Goal: Task Accomplishment & Management: Manage account settings

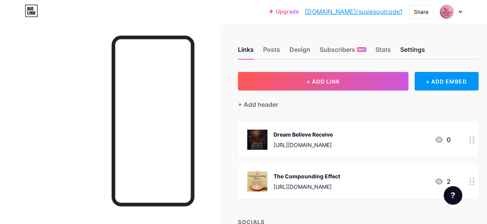
click at [407, 51] on div "Settings" at bounding box center [412, 52] width 25 height 14
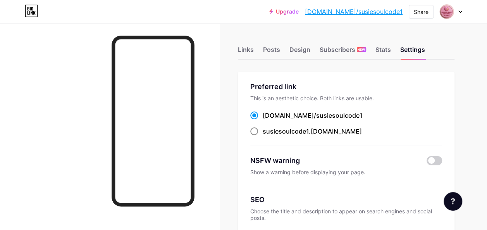
click at [257, 132] on span at bounding box center [254, 131] width 8 height 8
click at [263, 136] on input "susiesoulcode1 .bio.link" at bounding box center [265, 138] width 5 height 5
radio input "true"
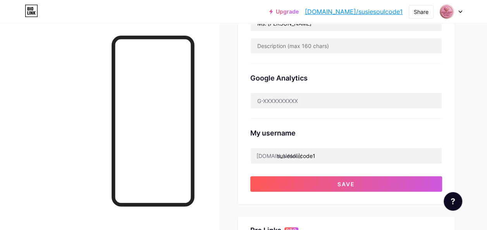
scroll to position [271, 0]
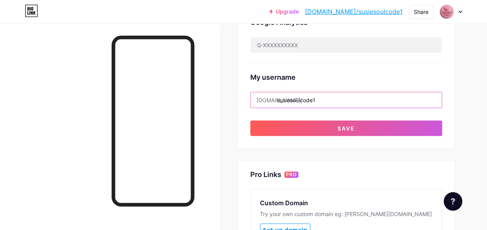
drag, startPoint x: 279, startPoint y: 100, endPoint x: 254, endPoint y: 100, distance: 25.6
click at [254, 100] on input "susiesoulcode1" at bounding box center [346, 99] width 191 height 15
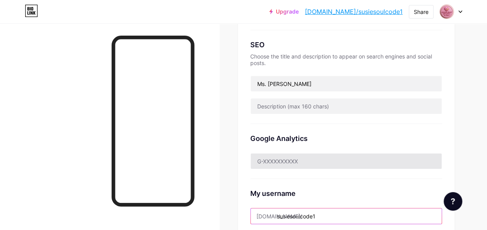
scroll to position [310, 0]
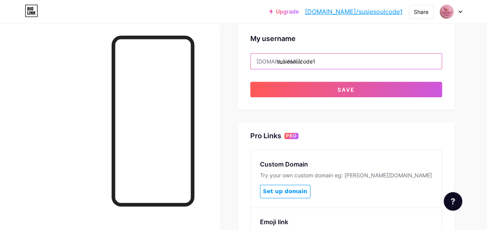
click at [328, 59] on input "susiesoulcode1" at bounding box center [346, 60] width 191 height 15
type input "s"
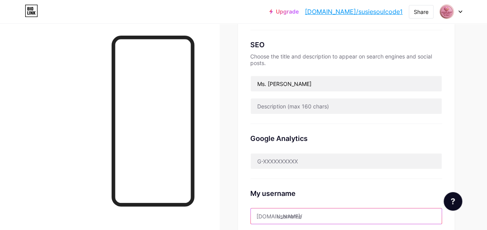
scroll to position [232, 0]
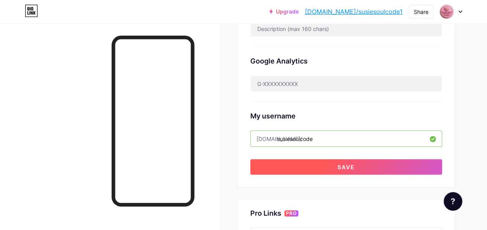
type input "susiesoulcode1"
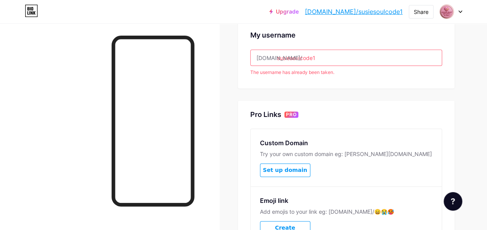
scroll to position [349, 0]
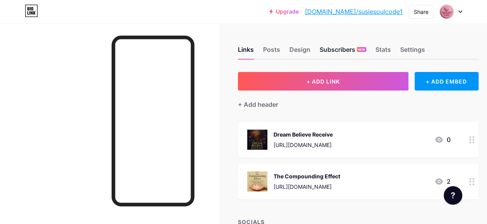
click at [338, 49] on div "Subscribers NEW" at bounding box center [343, 52] width 46 height 14
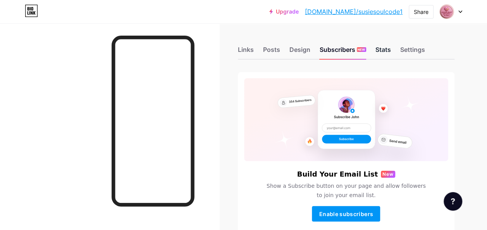
click at [386, 50] on div "Stats" at bounding box center [382, 52] width 15 height 14
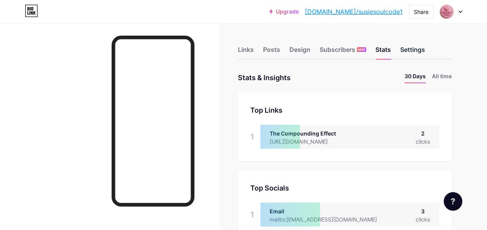
click at [421, 51] on div "Settings" at bounding box center [412, 52] width 25 height 14
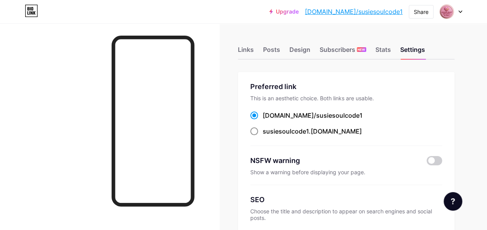
click at [260, 131] on label "susiesoulcode1 .bio.link" at bounding box center [306, 131] width 112 height 9
click at [263, 136] on input "susiesoulcode1 .bio.link" at bounding box center [265, 138] width 5 height 5
radio input "true"
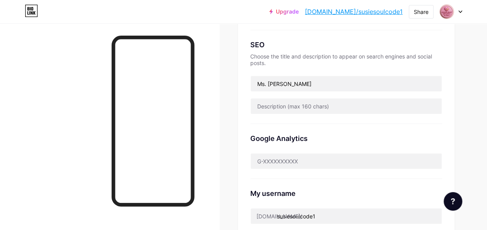
scroll to position [194, 0]
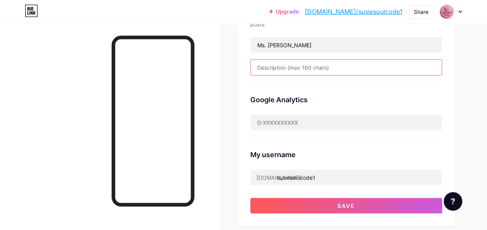
click at [280, 67] on input "text" at bounding box center [346, 67] width 191 height 15
click at [265, 66] on input "text" at bounding box center [346, 67] width 191 height 15
paste input "“Start Your Healing Ritual”"
paste input "“Read My Book on Amazon”"
click at [400, 64] on input "“Start Your Healing Ritual ” “Read My Book on Amazon”" at bounding box center [346, 67] width 191 height 15
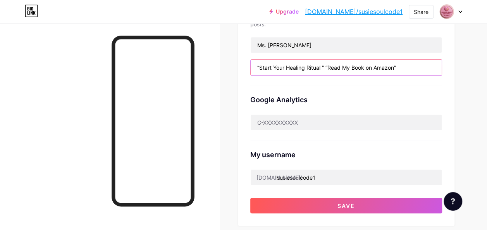
paste input "“Follow Me on TikTok”"
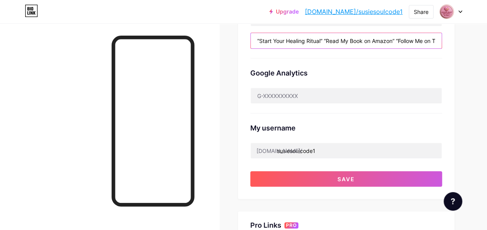
scroll to position [271, 0]
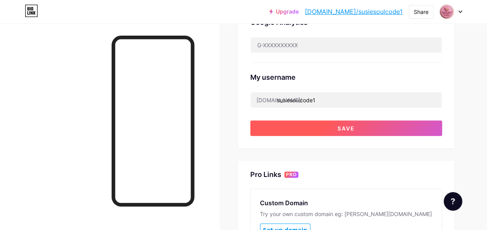
type input "“Start Your Healing Ritual” “Read My Book on Amazon” “Follow Me on TikTok”"
click at [359, 126] on button "Save" at bounding box center [346, 128] width 192 height 15
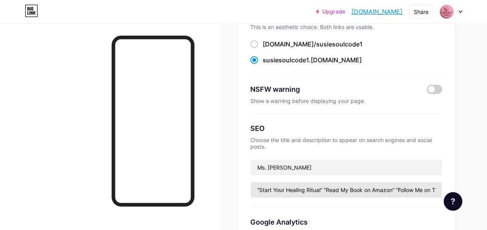
scroll to position [0, 0]
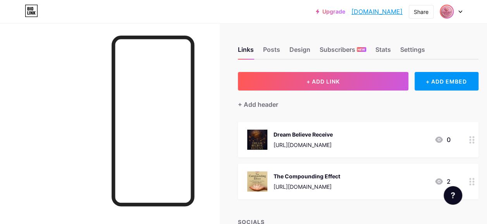
click at [448, 15] on img at bounding box center [447, 11] width 12 height 12
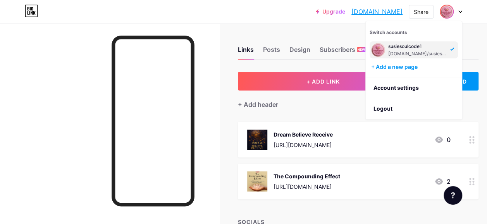
click at [411, 46] on div "susiesoulcode1" at bounding box center [418, 46] width 60 height 6
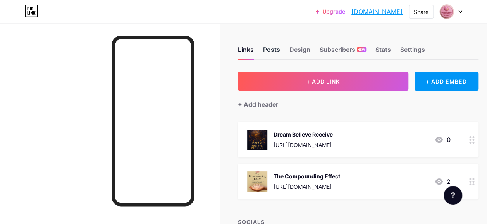
click at [272, 50] on div "Posts" at bounding box center [271, 52] width 17 height 14
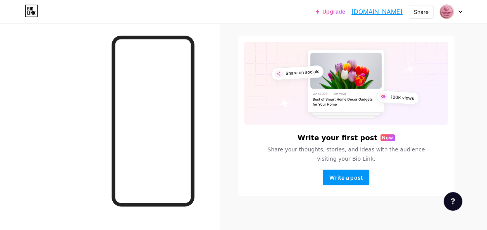
scroll to position [40, 0]
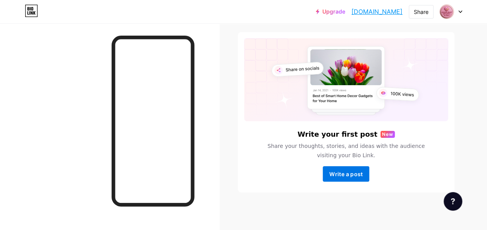
click at [351, 174] on span "Write a post" at bounding box center [345, 174] width 33 height 7
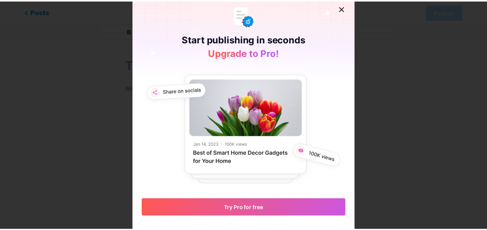
scroll to position [5, 0]
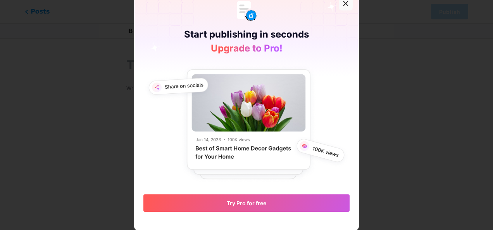
click at [344, 3] on icon at bounding box center [346, 4] width 4 height 4
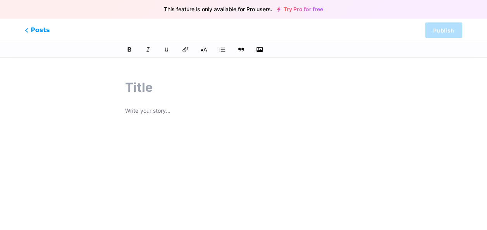
click at [131, 109] on p at bounding box center [243, 111] width 236 height 11
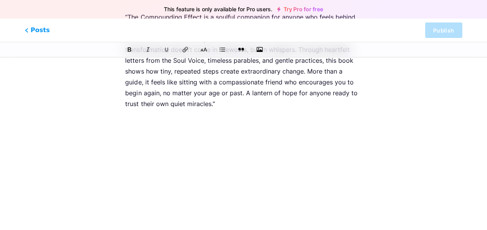
scroll to position [0, 0]
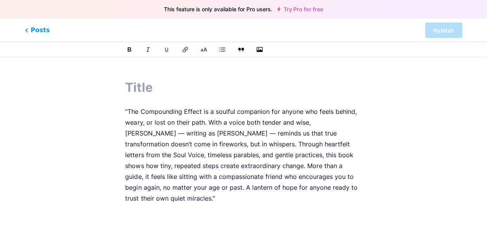
click at [392, 166] on div "This feature is only available for Pro users. Try Pro for free Posts Publish “T…" at bounding box center [243, 190] width 487 height 243
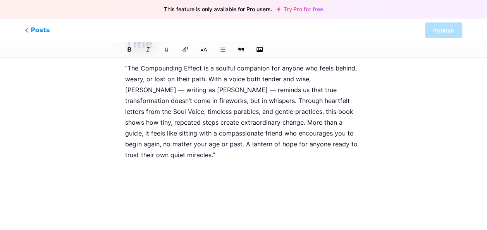
scroll to position [95, 0]
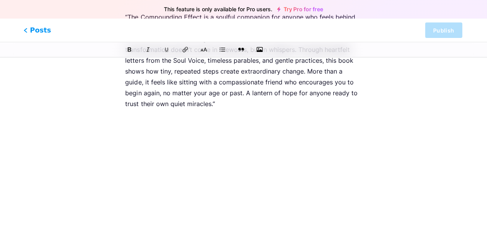
click at [34, 30] on span "Posts" at bounding box center [38, 30] width 28 height 10
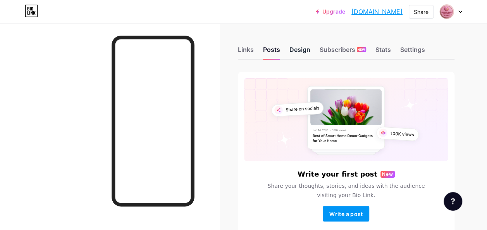
click at [300, 46] on div "Design" at bounding box center [299, 52] width 21 height 14
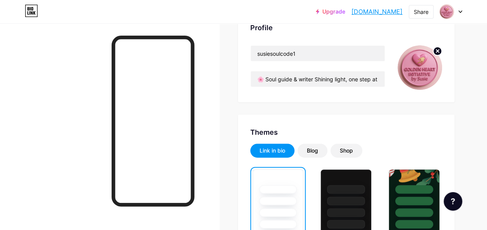
scroll to position [116, 0]
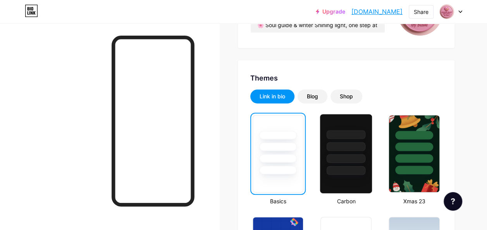
click at [350, 167] on div at bounding box center [346, 170] width 39 height 9
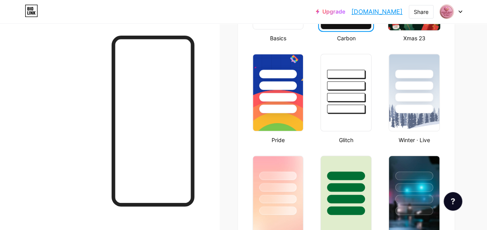
scroll to position [426, 0]
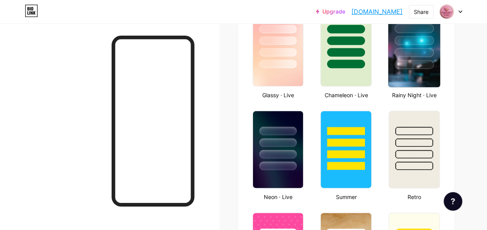
click at [422, 71] on img at bounding box center [414, 47] width 52 height 79
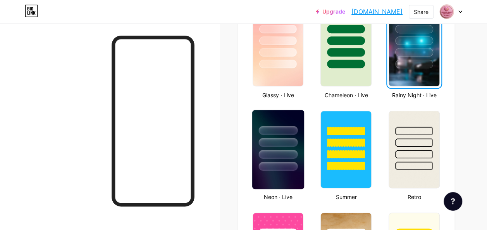
click at [274, 163] on div at bounding box center [277, 166] width 39 height 9
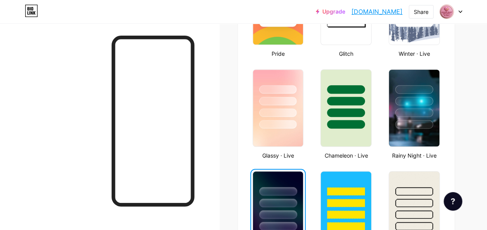
scroll to position [349, 0]
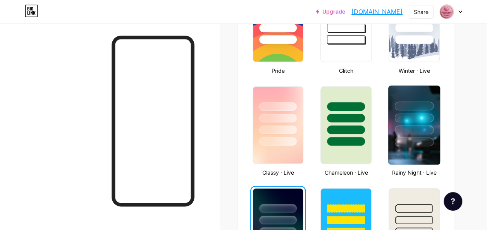
click at [409, 130] on div at bounding box center [414, 130] width 39 height 9
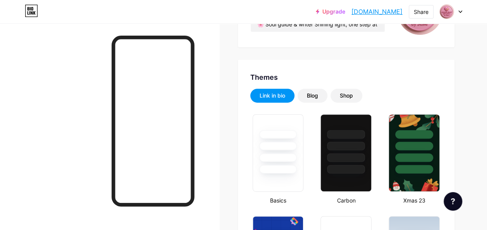
scroll to position [0, 0]
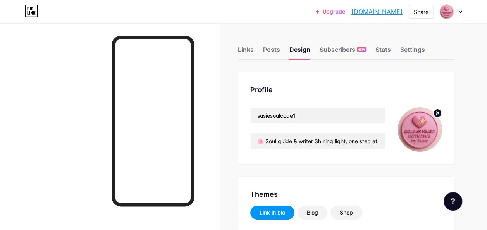
click at [348, 45] on div "Links Posts Design Subscribers NEW Stats Settings" at bounding box center [346, 46] width 217 height 27
click at [346, 50] on div "Subscribers NEW" at bounding box center [343, 52] width 46 height 14
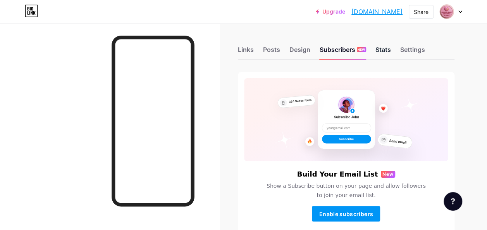
click at [385, 50] on div "Stats" at bounding box center [382, 52] width 15 height 14
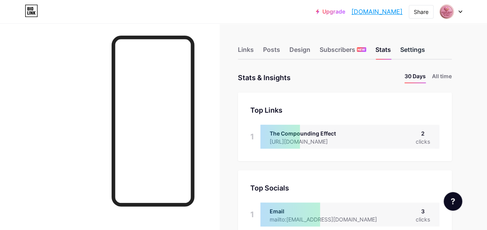
click at [424, 50] on div "Settings" at bounding box center [412, 52] width 25 height 14
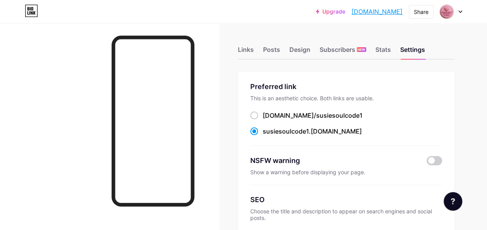
click at [32, 11] on icon at bounding box center [31, 11] width 13 height 12
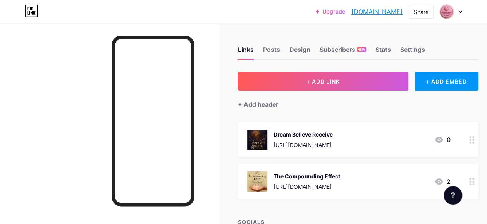
click at [462, 14] on div "Upgrade susiesoulcode1.... susiesoulcode1.bio.link Share Switch accounts susies…" at bounding box center [243, 12] width 487 height 14
click at [453, 10] on div at bounding box center [447, 12] width 14 height 14
click at [452, 84] on div "+ ADD EMBED" at bounding box center [447, 81] width 64 height 19
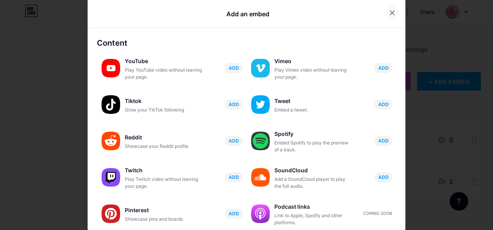
click at [390, 14] on icon at bounding box center [392, 13] width 4 height 4
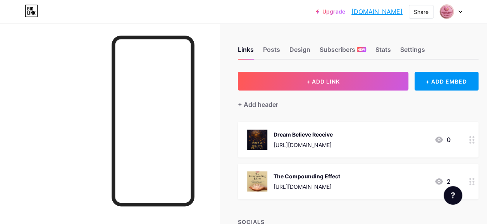
drag, startPoint x: 387, startPoint y: 142, endPoint x: 274, endPoint y: 143, distance: 112.8
click at [274, 143] on div "Dream Believe Receive [URL][DOMAIN_NAME] 0" at bounding box center [348, 140] width 203 height 20
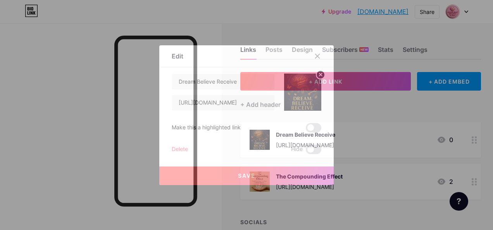
copy div "[URL][DOMAIN_NAME]"
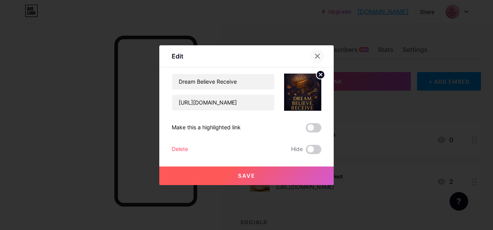
click at [314, 57] on icon at bounding box center [317, 56] width 6 height 6
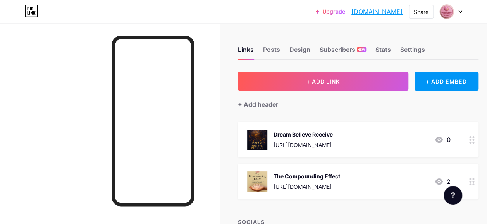
click at [315, 145] on div "[URL][DOMAIN_NAME]" at bounding box center [303, 145] width 59 height 8
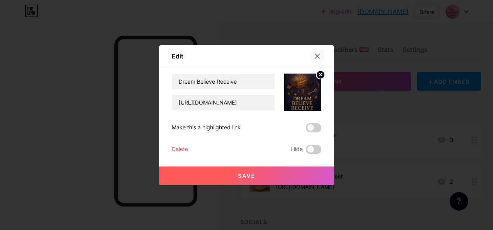
click at [315, 59] on icon at bounding box center [317, 56] width 6 height 6
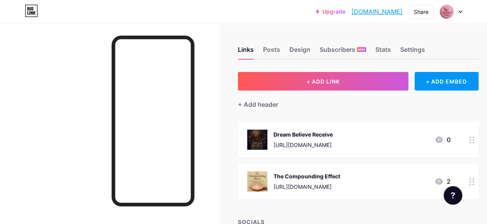
drag, startPoint x: 386, startPoint y: 143, endPoint x: 276, endPoint y: 143, distance: 110.0
click at [276, 143] on div "Dream Believe Receive [URL][DOMAIN_NAME] 0" at bounding box center [348, 140] width 203 height 20
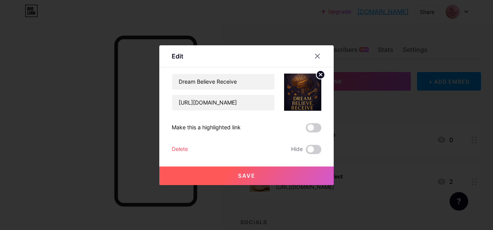
copy div "[URL][DOMAIN_NAME]"
click at [314, 59] on icon at bounding box center [317, 56] width 6 height 6
